Goal: Check status

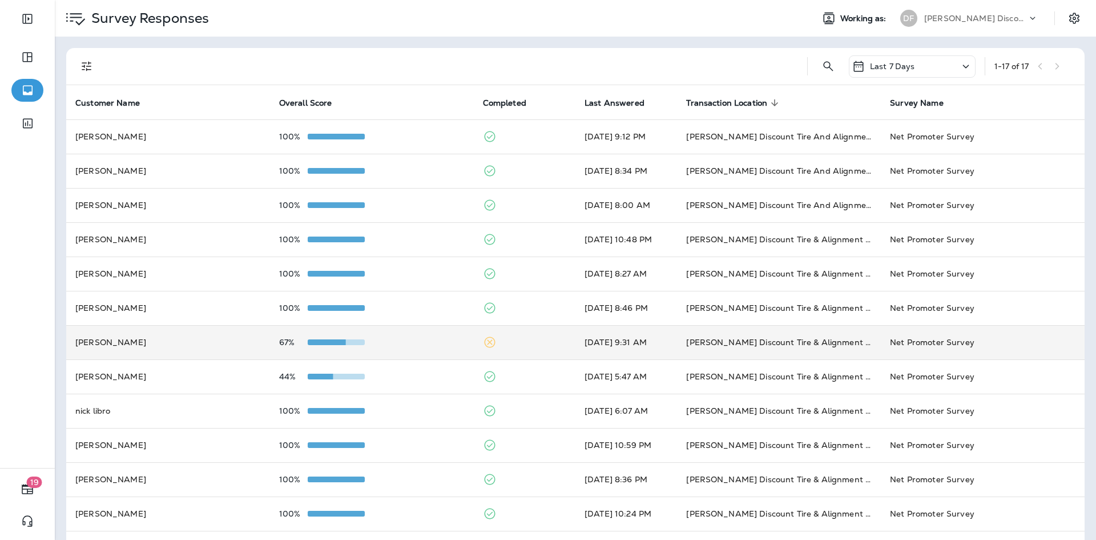
click at [284, 343] on p "67%" at bounding box center [293, 342] width 29 height 9
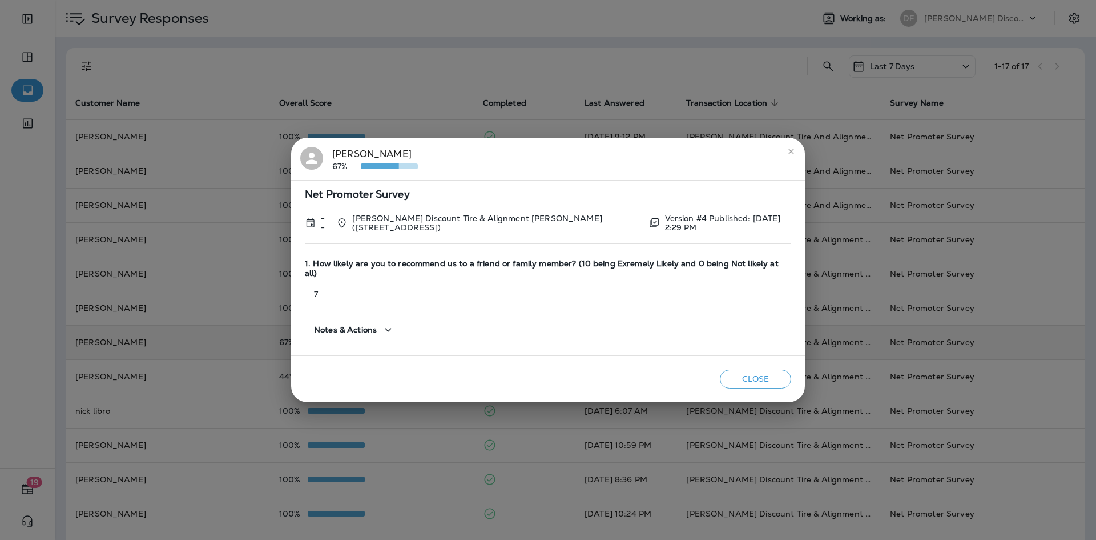
drag, startPoint x: 788, startPoint y: 156, endPoint x: 651, endPoint y: 189, distance: 140.3
click at [652, 189] on div "[PERSON_NAME] 67% Net Promoter Survey -- [PERSON_NAME] Discount Tire & Alignmen…" at bounding box center [548, 270] width 514 height 264
click at [650, 190] on div "Net Promoter Survey -- [PERSON_NAME] Discount Tire & Alignment [PERSON_NAME] ([…" at bounding box center [548, 268] width 514 height 176
click at [795, 156] on icon "close" at bounding box center [791, 151] width 9 height 9
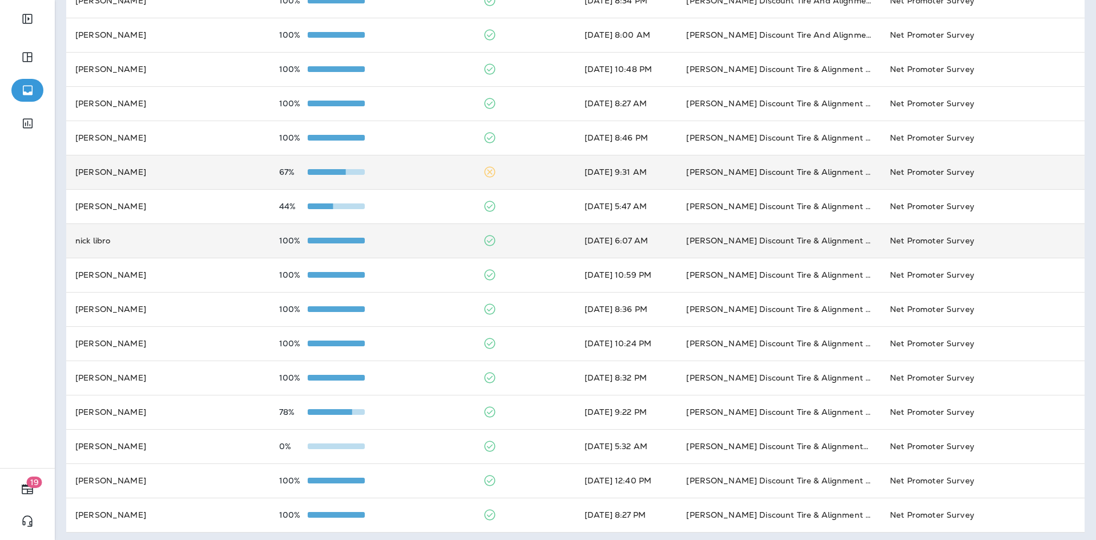
scroll to position [174, 0]
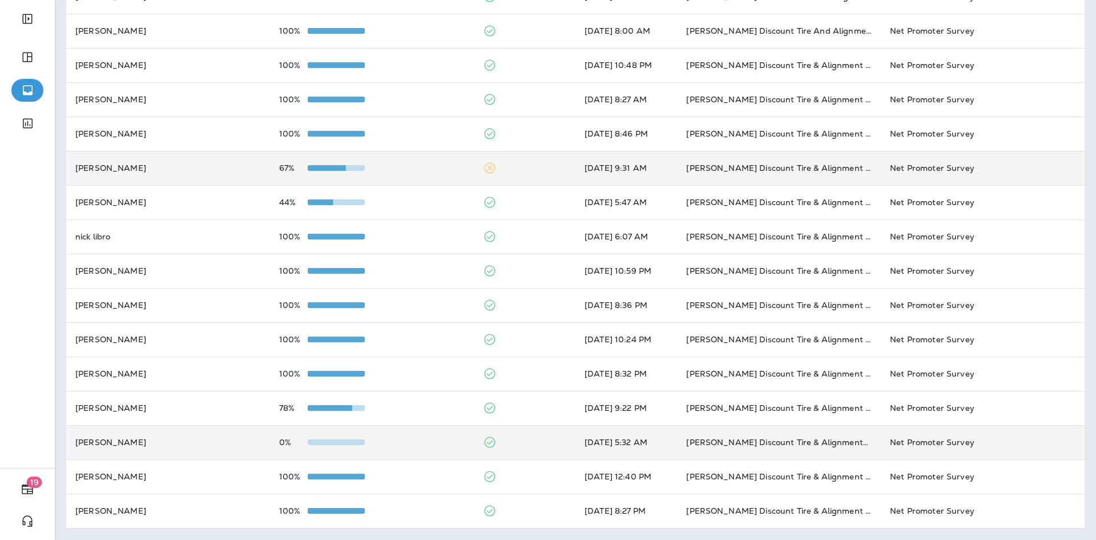
click at [400, 431] on td "0%" at bounding box center [372, 442] width 204 height 34
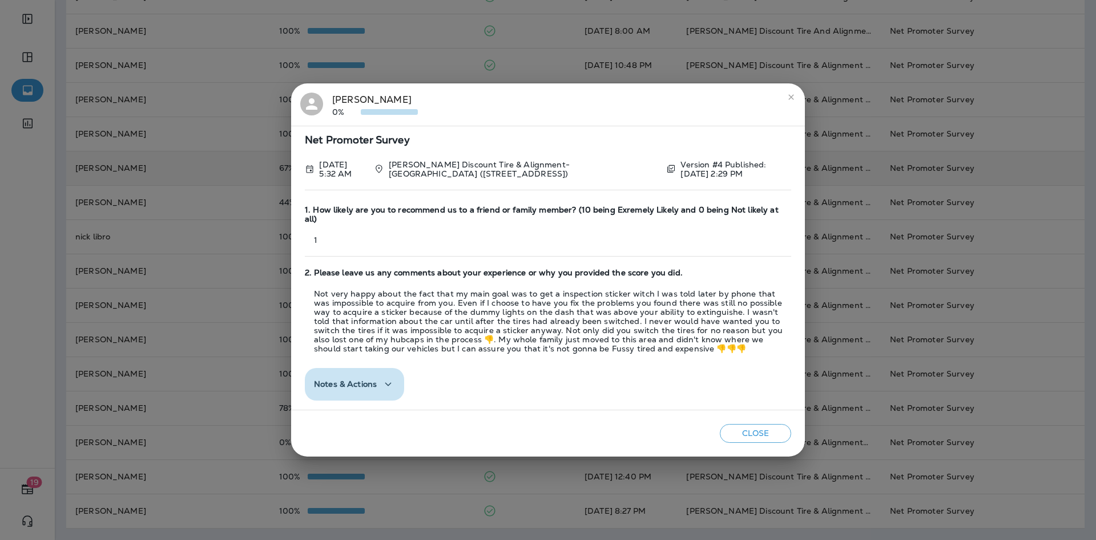
click at [389, 377] on icon "button" at bounding box center [388, 384] width 14 height 14
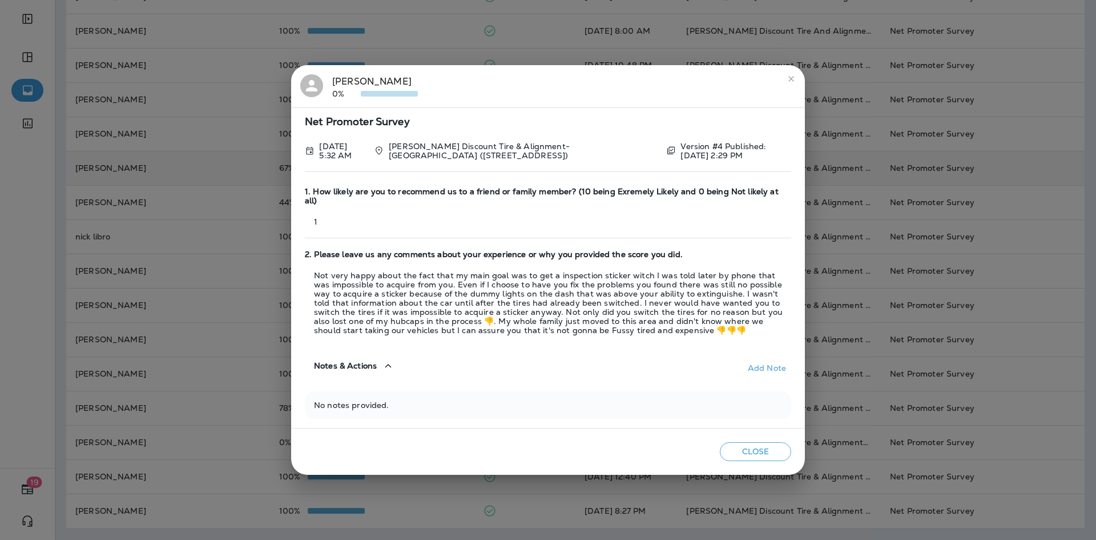
click at [793, 83] on icon "close" at bounding box center [791, 78] width 9 height 9
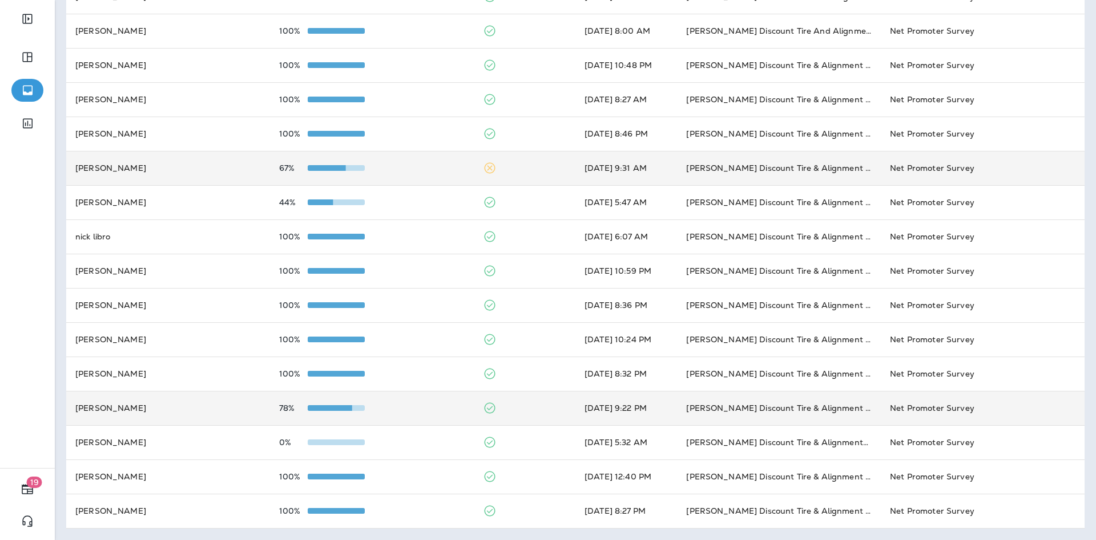
click at [204, 415] on td "[PERSON_NAME]" at bounding box center [168, 408] width 204 height 34
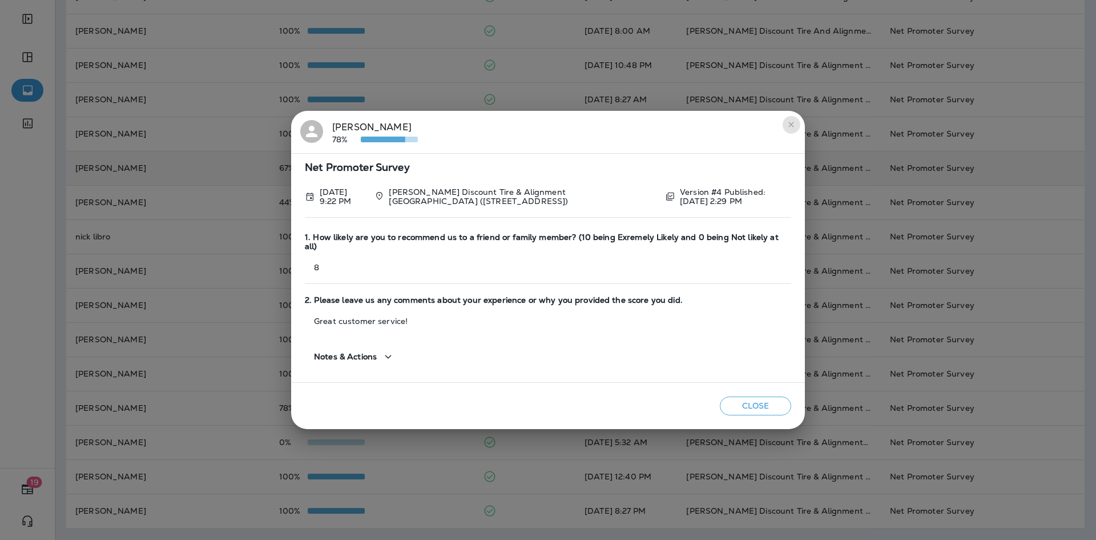
click at [792, 124] on button "close" at bounding box center [791, 124] width 18 height 18
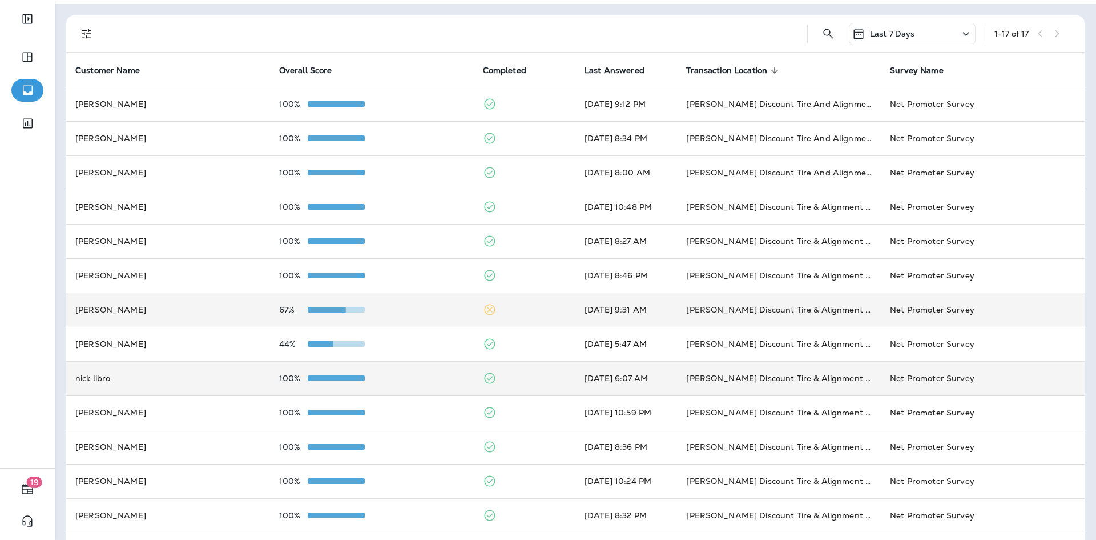
scroll to position [0, 0]
